Goal: Check status: Check status

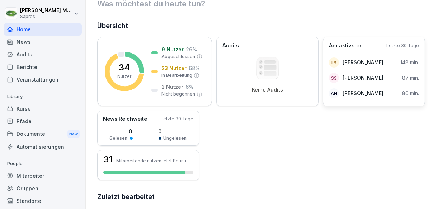
scroll to position [36, 0]
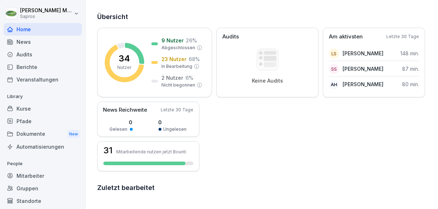
click at [36, 66] on div "Berichte" at bounding box center [43, 67] width 78 height 13
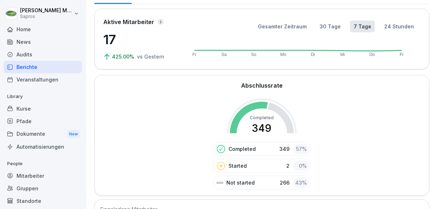
click at [238, 147] on p "Completed" at bounding box center [242, 149] width 27 height 8
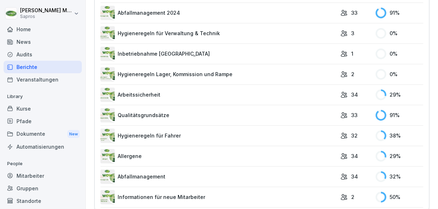
scroll to position [637, 0]
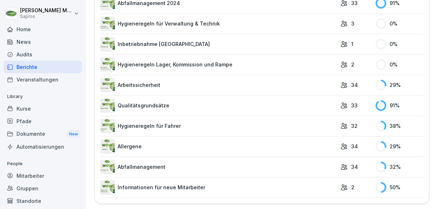
click at [38, 178] on div "Mitarbeiter" at bounding box center [43, 175] width 78 height 13
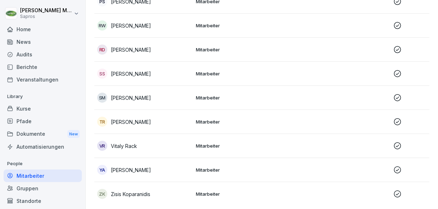
scroll to position [732, 0]
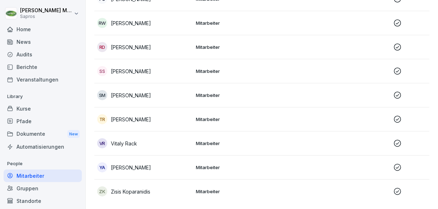
click at [400, 67] on icon at bounding box center [397, 70] width 7 height 7
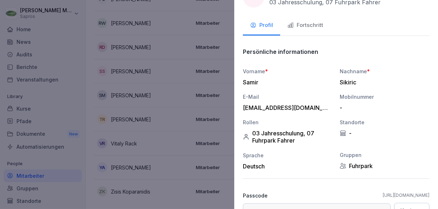
scroll to position [0, 0]
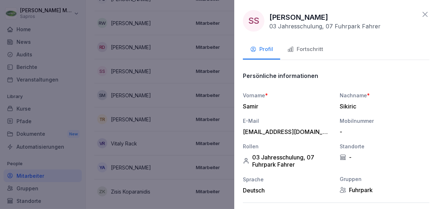
click at [301, 51] on div "Fortschritt" at bounding box center [305, 49] width 36 height 8
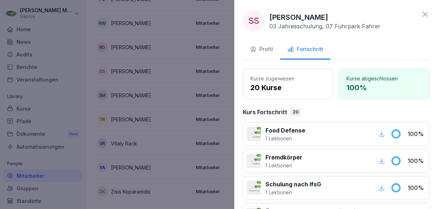
click at [421, 13] on icon at bounding box center [425, 14] width 9 height 9
